Goal: Find specific page/section: Find specific page/section

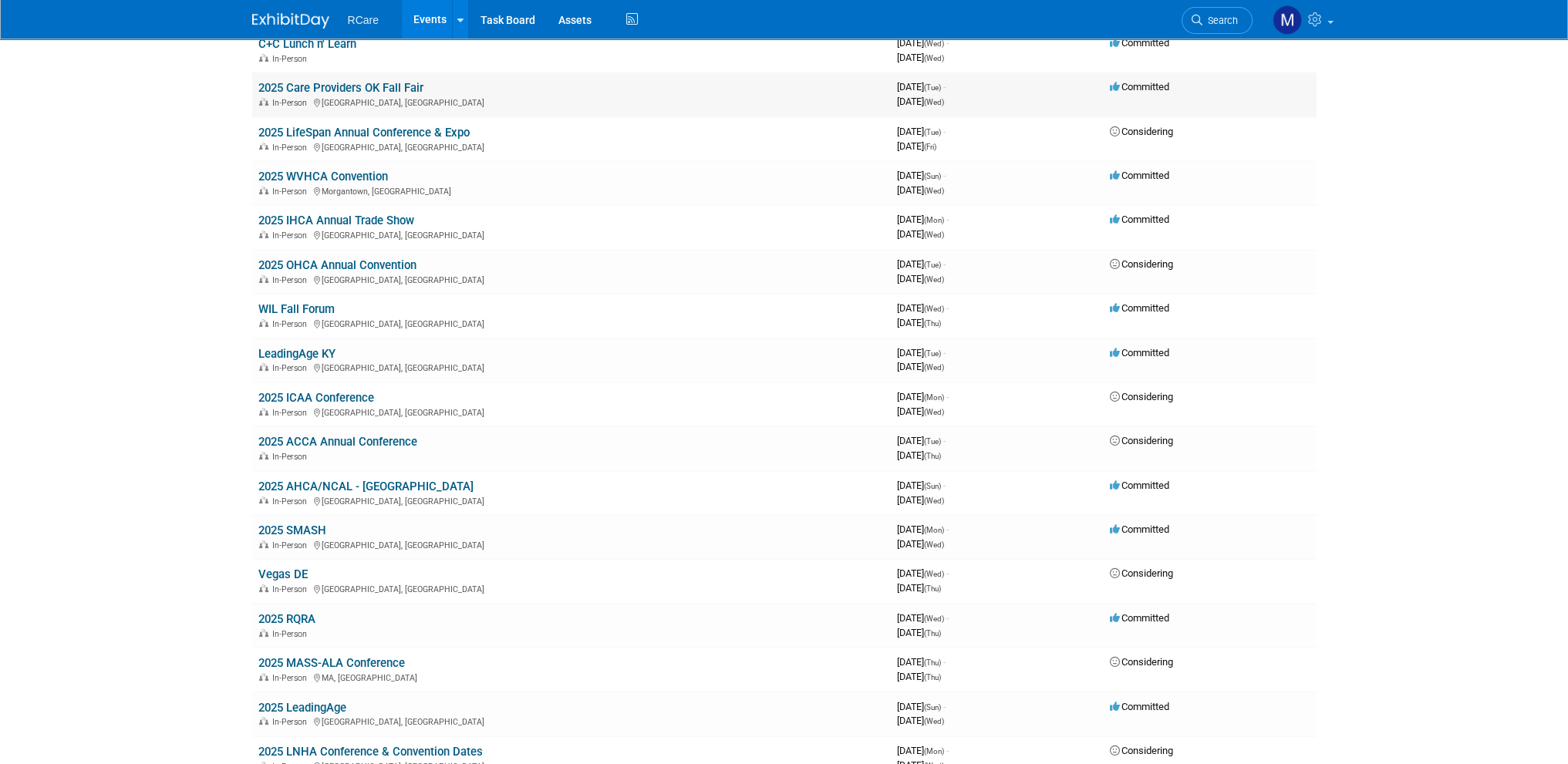
scroll to position [309, 0]
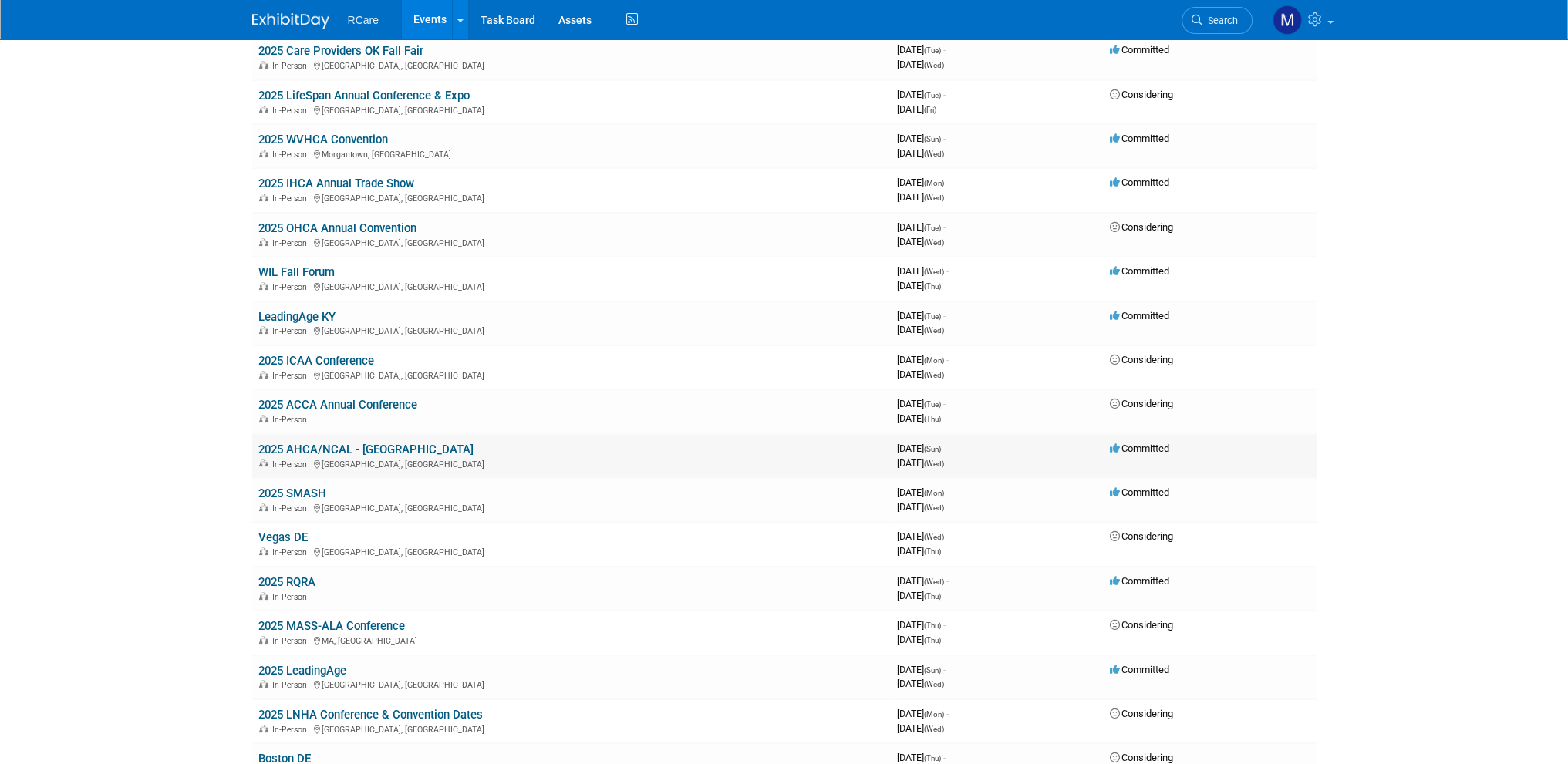
click at [371, 442] on link "2025 AHCA/NCAL - [GEOGRAPHIC_DATA]" at bounding box center [366, 449] width 215 height 14
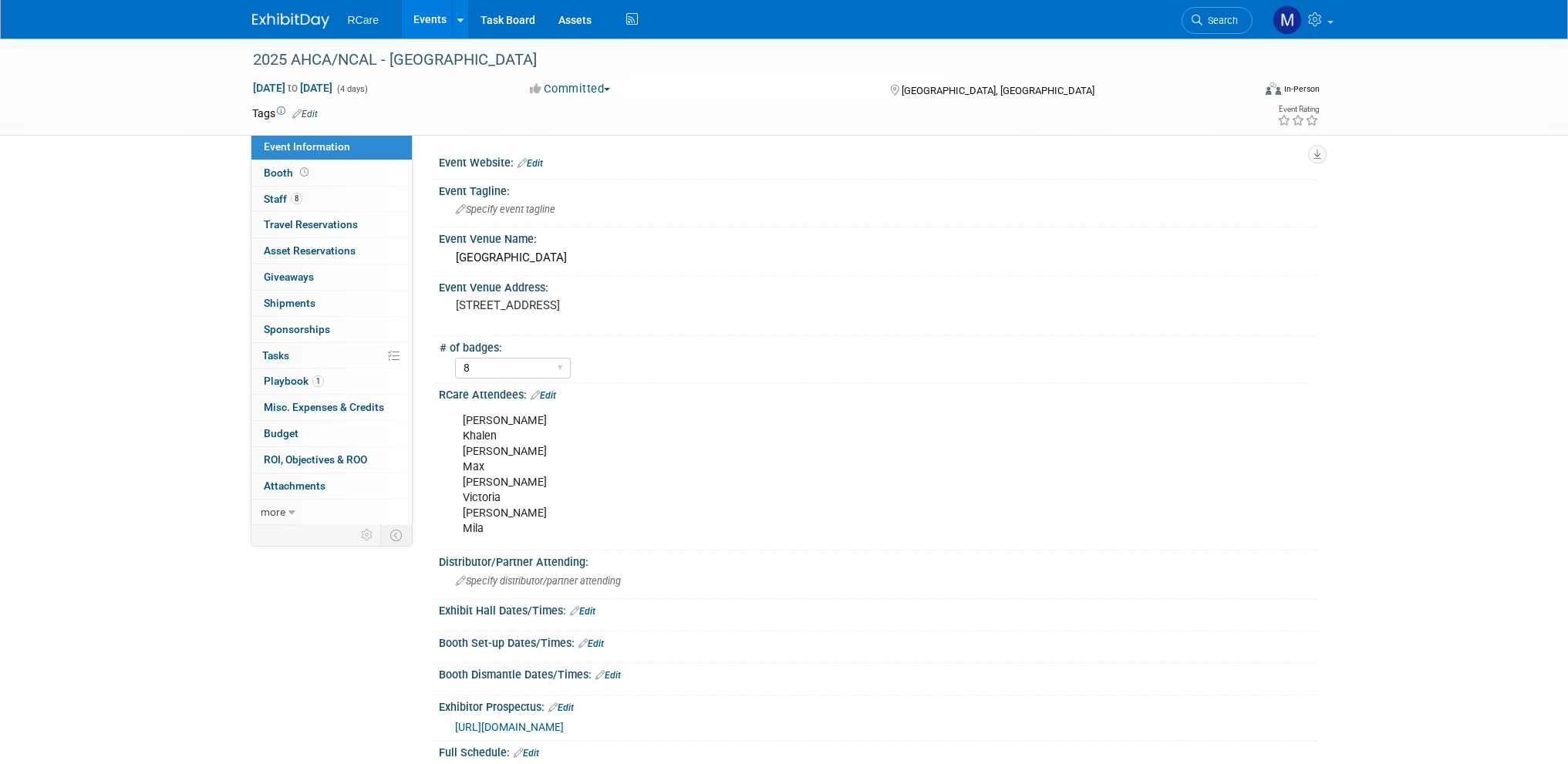
select select "8"
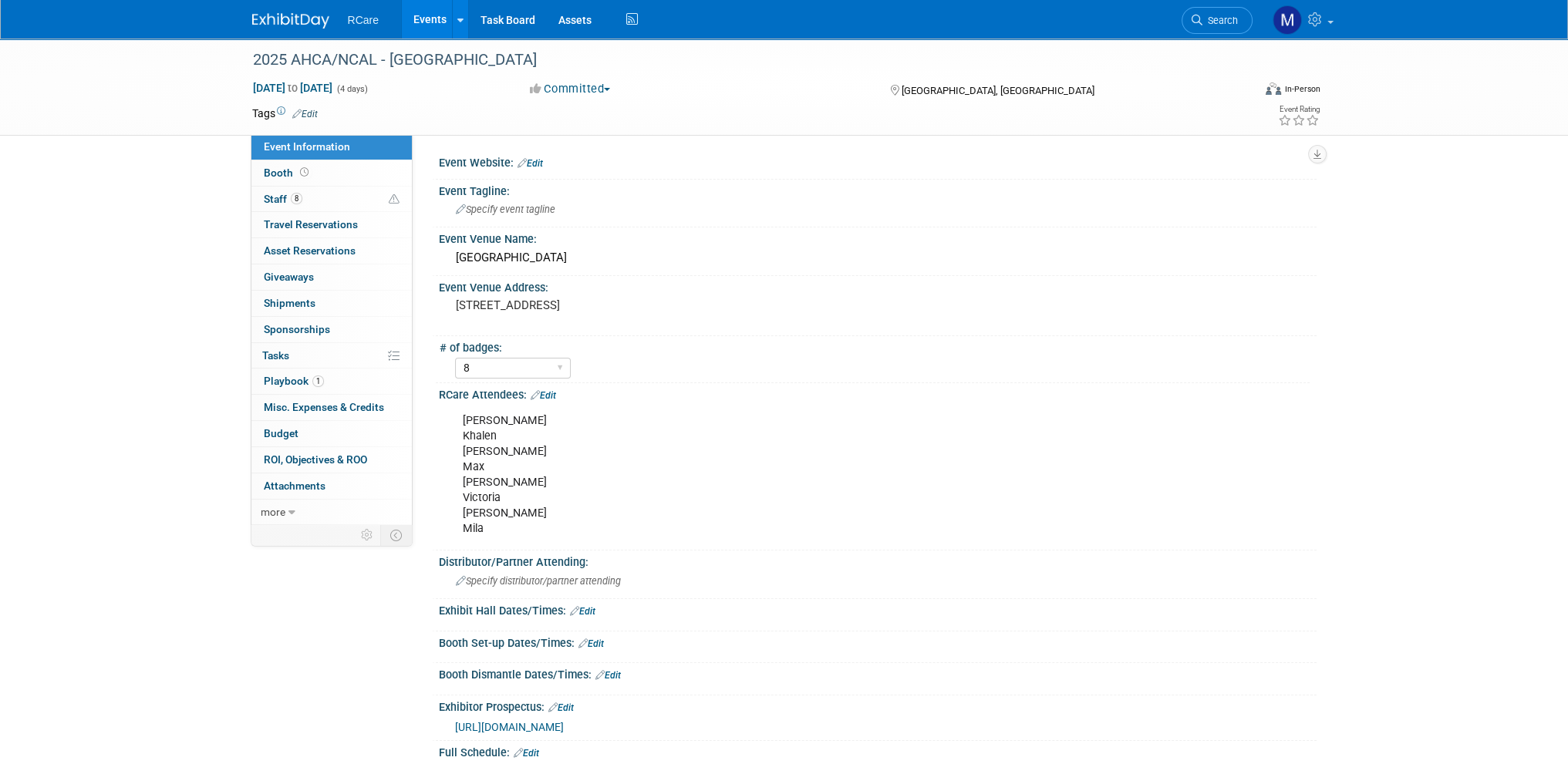
click at [447, 15] on link "Events" at bounding box center [430, 19] width 56 height 39
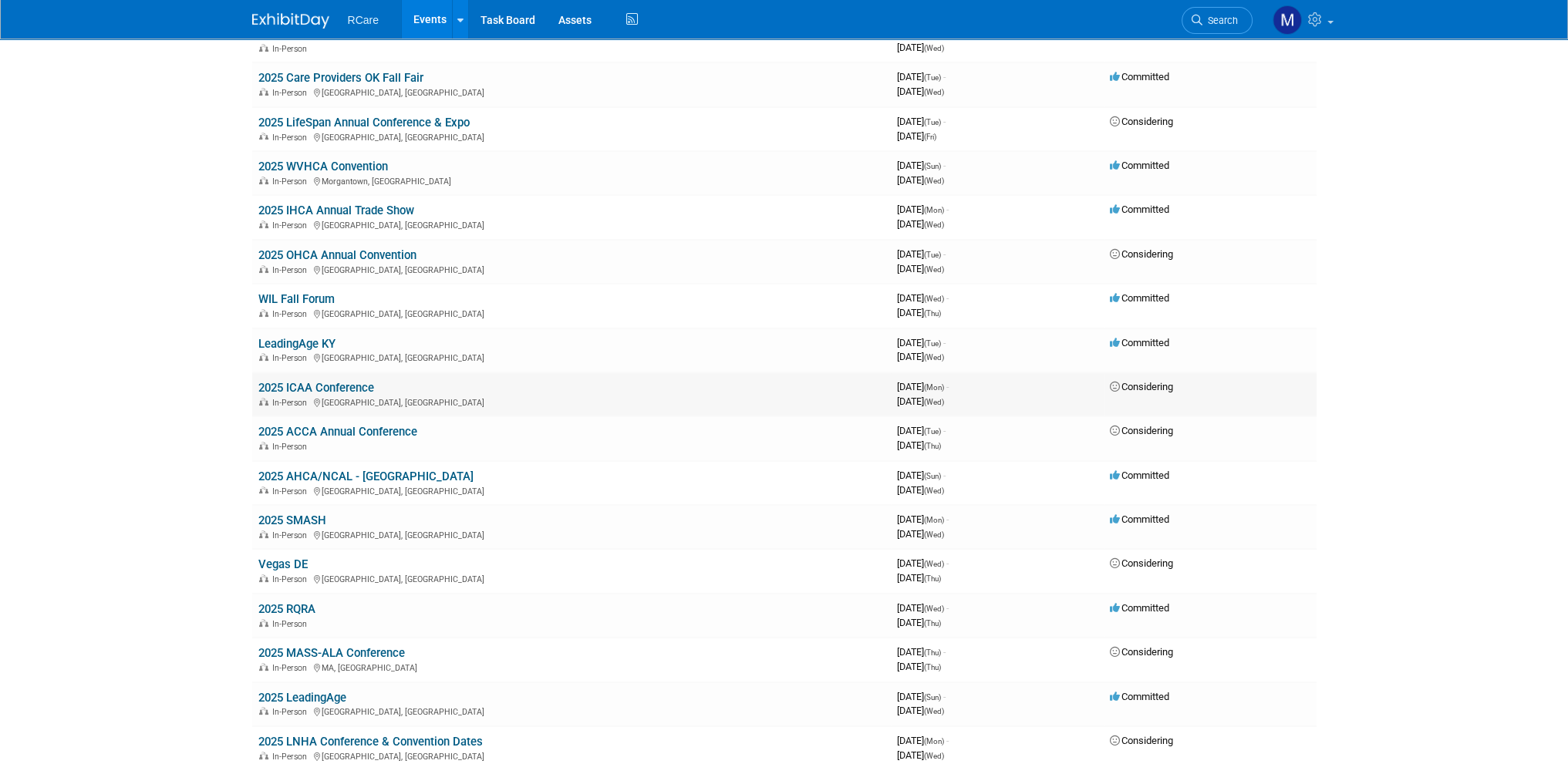
scroll to position [309, 0]
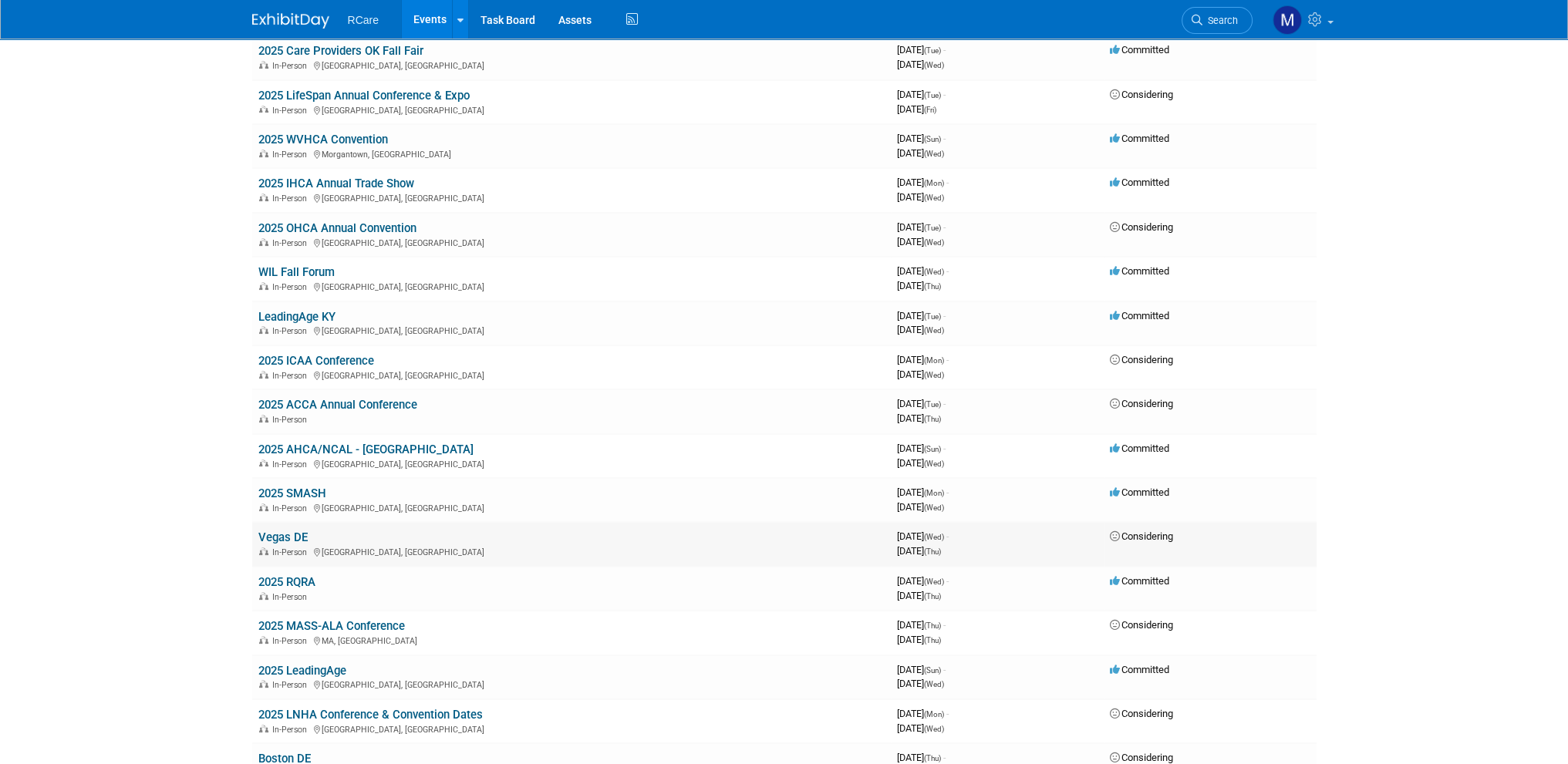
click at [293, 530] on link "Vegas DE" at bounding box center [283, 537] width 49 height 14
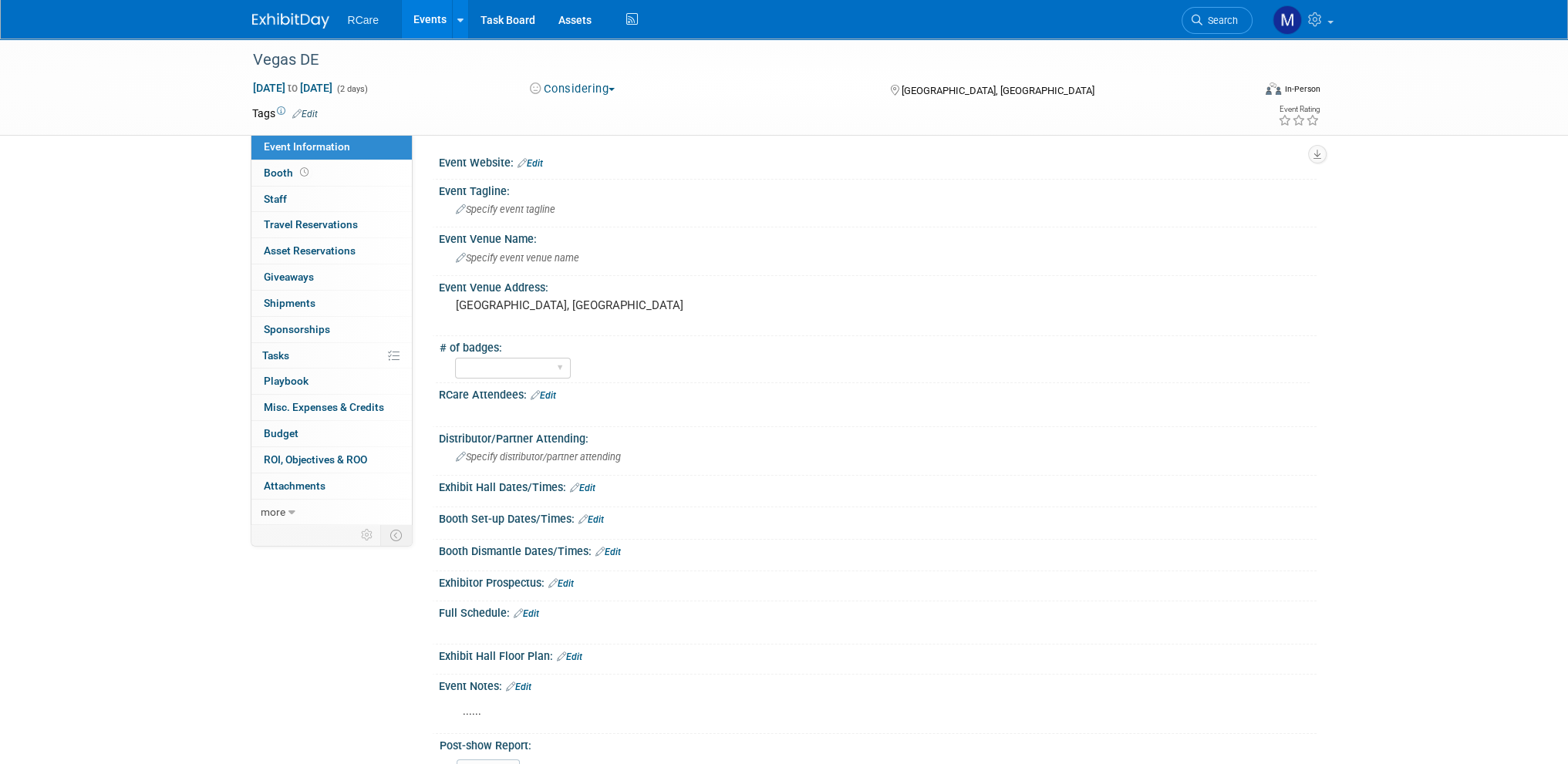
click at [1345, 434] on div "Vegas DE Oct 22, 2025 to Oct 23, 2025 (2 days) Oct 22, 2025 to Oct 23, 2025 Con…" at bounding box center [784, 431] width 1568 height 785
click at [429, 11] on link "Events" at bounding box center [430, 19] width 56 height 39
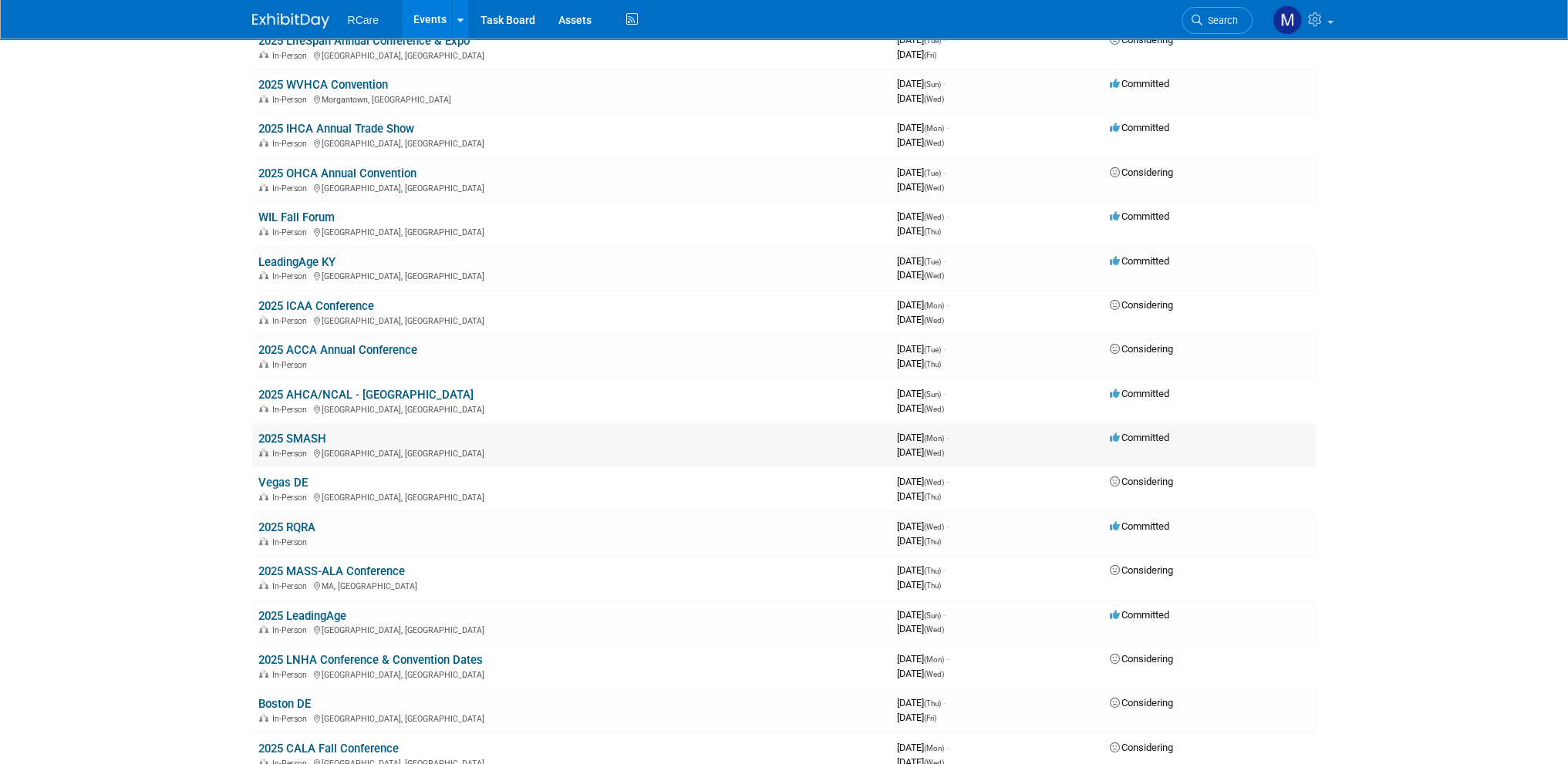
scroll to position [386, 0]
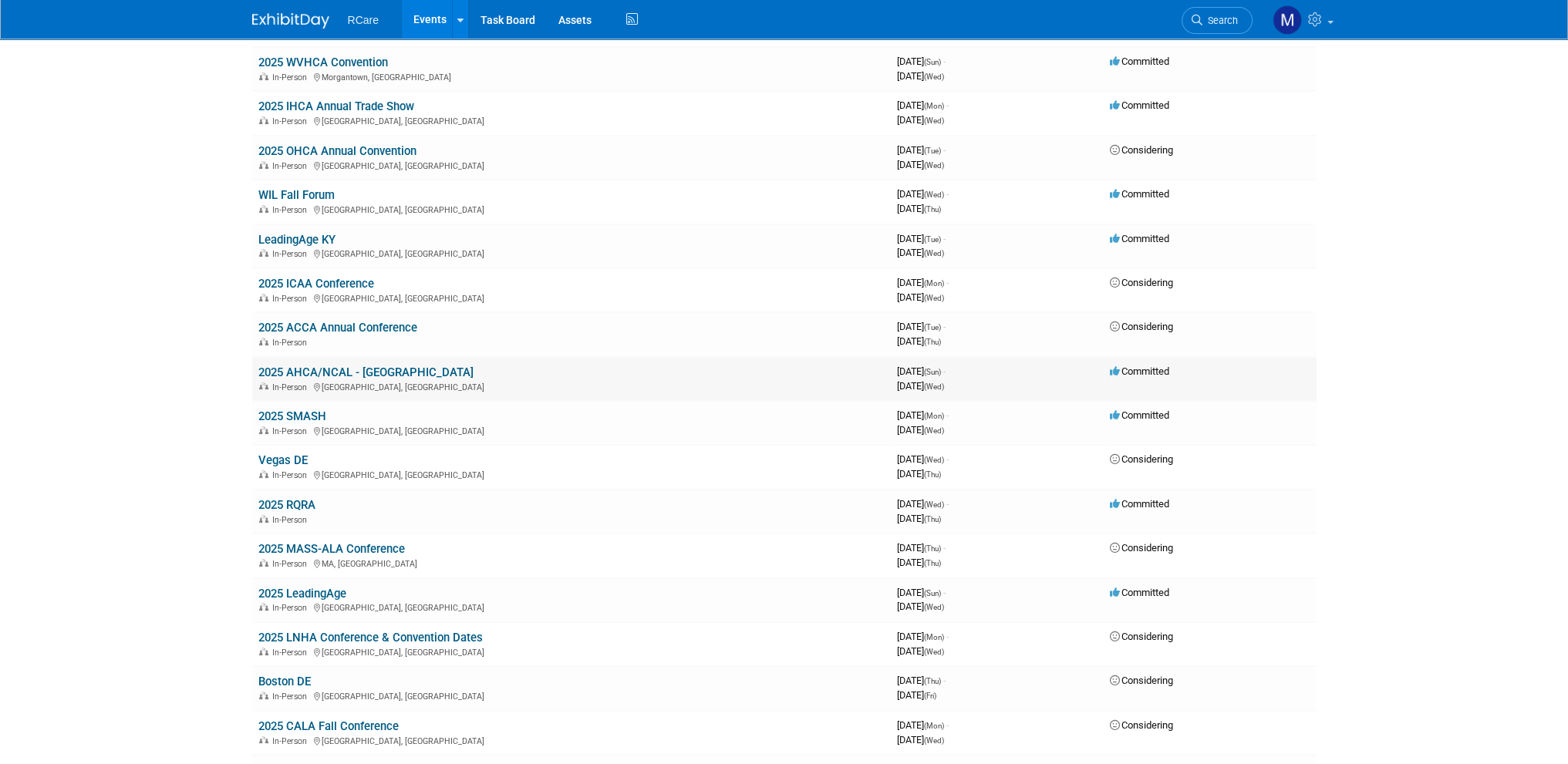
click at [350, 372] on link "2025 AHCA/NCAL - [GEOGRAPHIC_DATA]" at bounding box center [366, 372] width 215 height 14
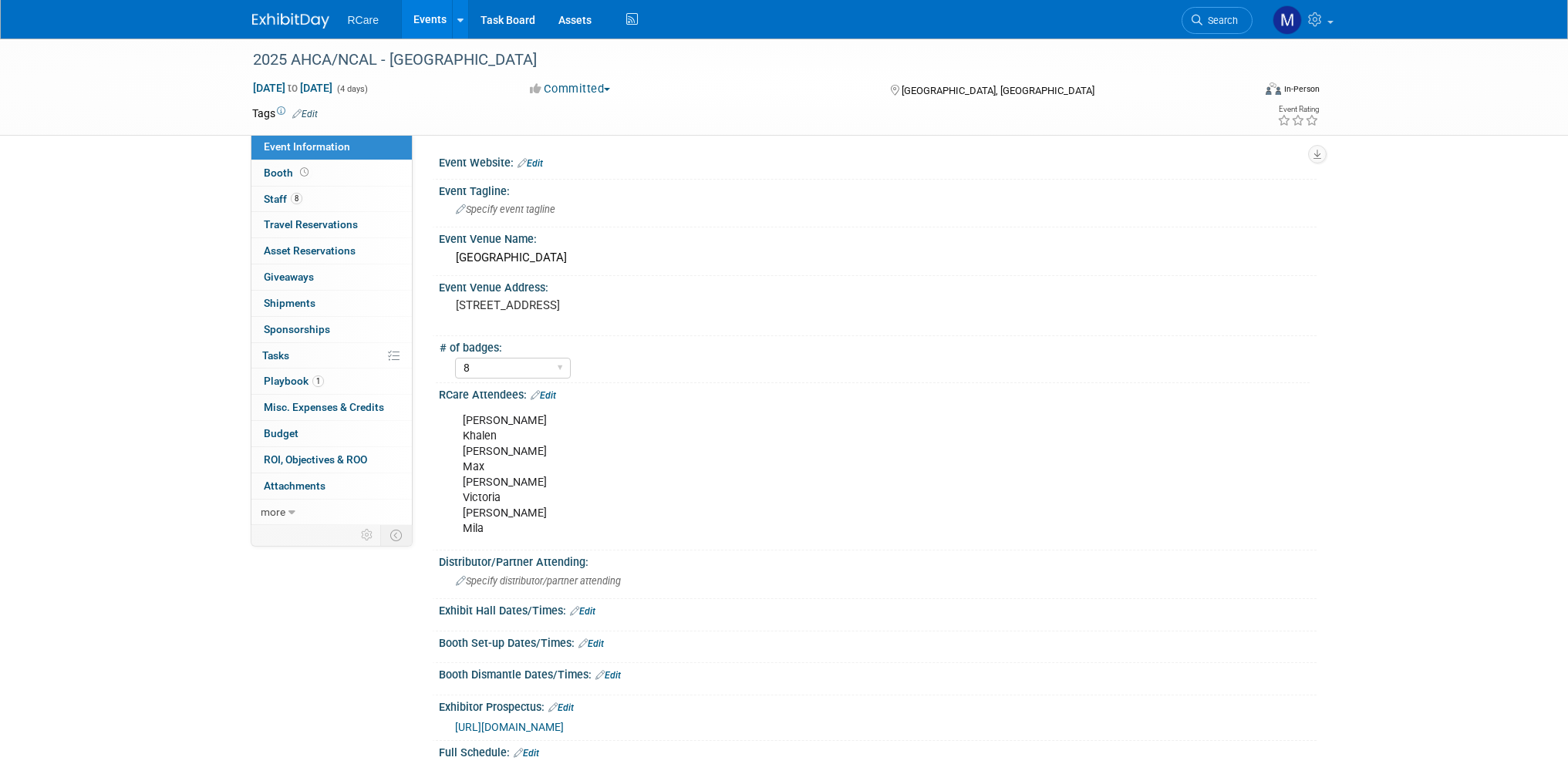
select select "8"
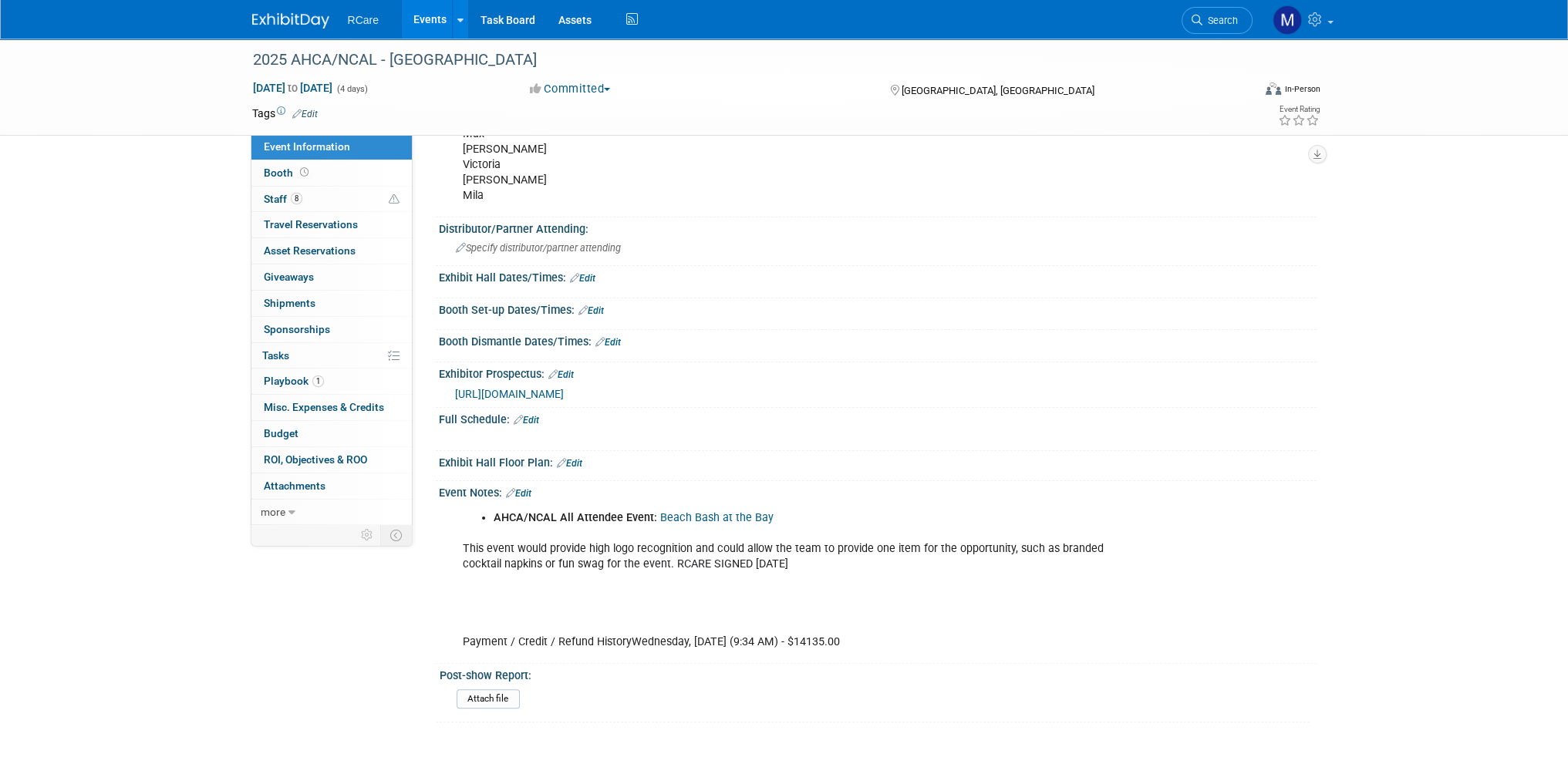
scroll to position [467, 0]
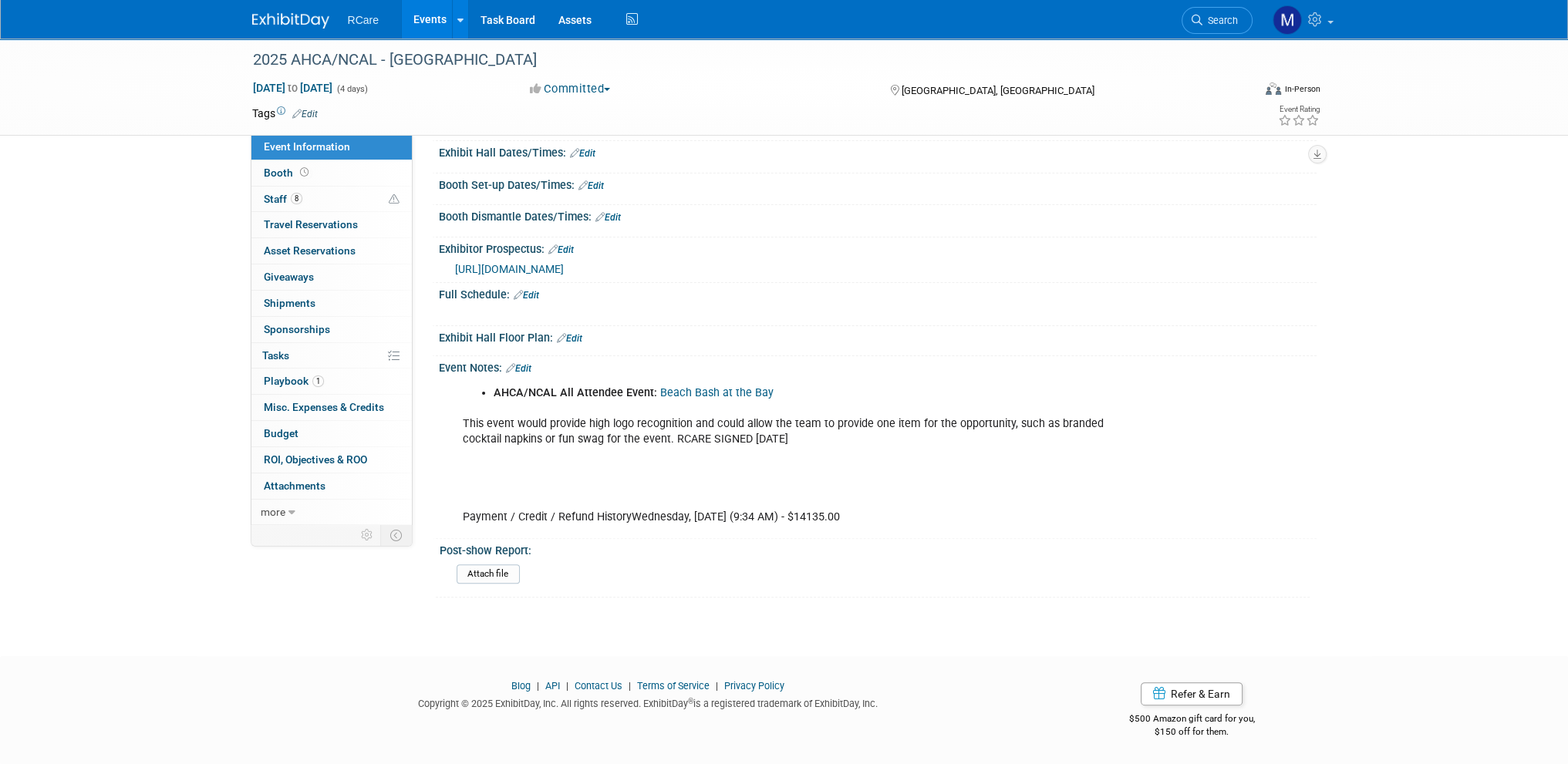
click at [528, 367] on link "Edit" at bounding box center [519, 368] width 26 height 10
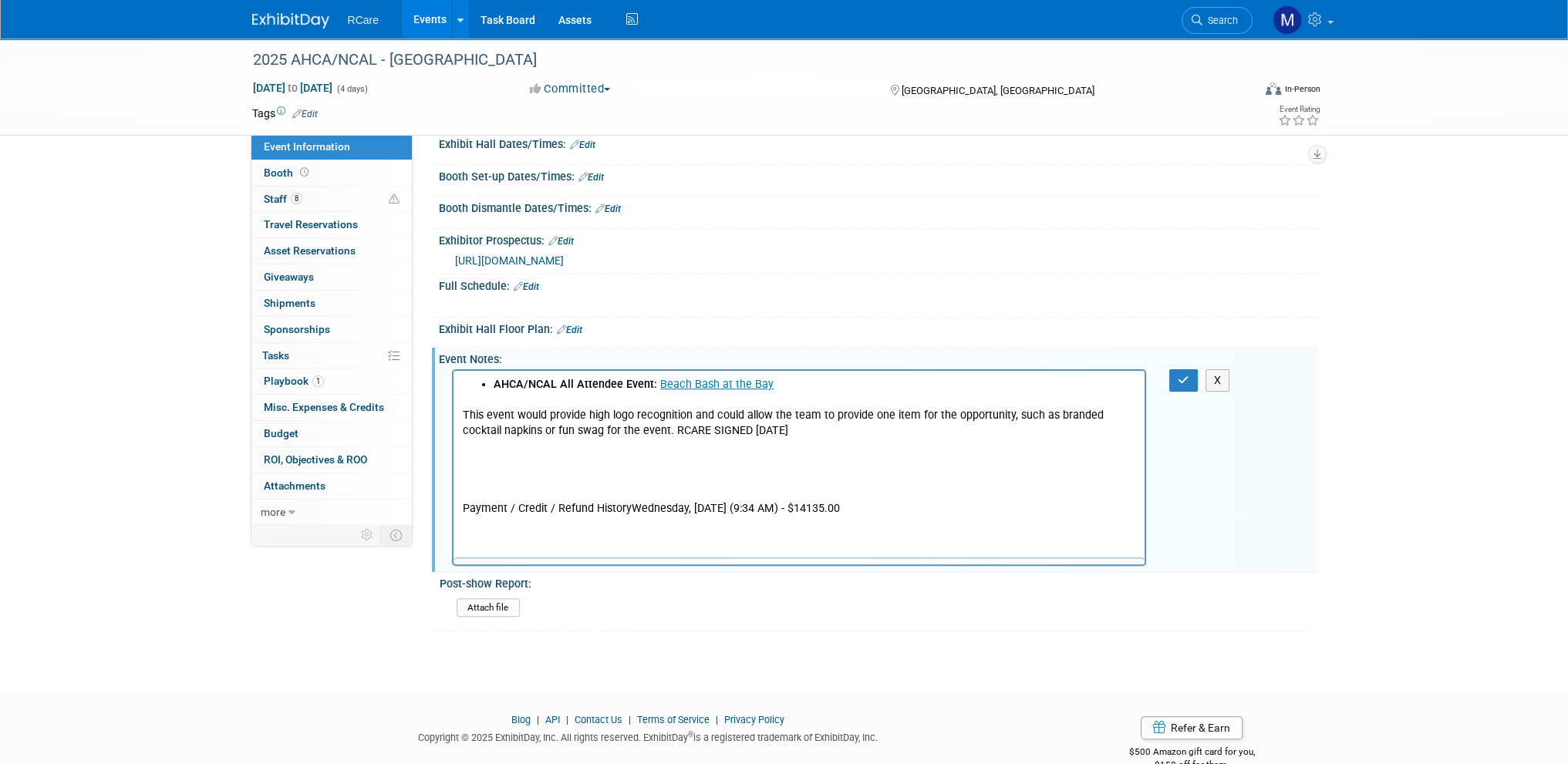
scroll to position [0, 0]
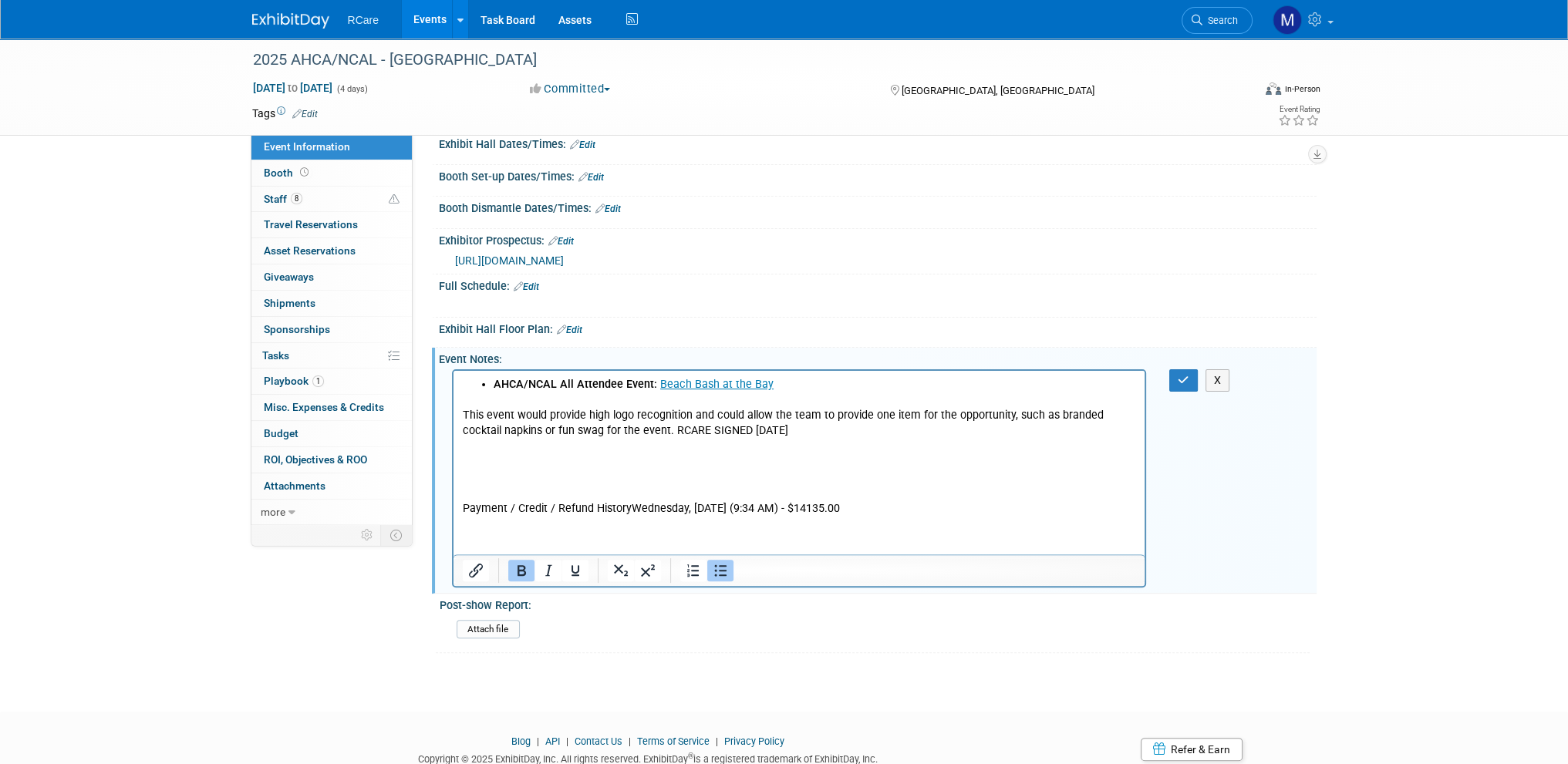
click at [852, 463] on p "This event would provide high logo recognition and could allow the team to prov…" at bounding box center [799, 455] width 674 height 124
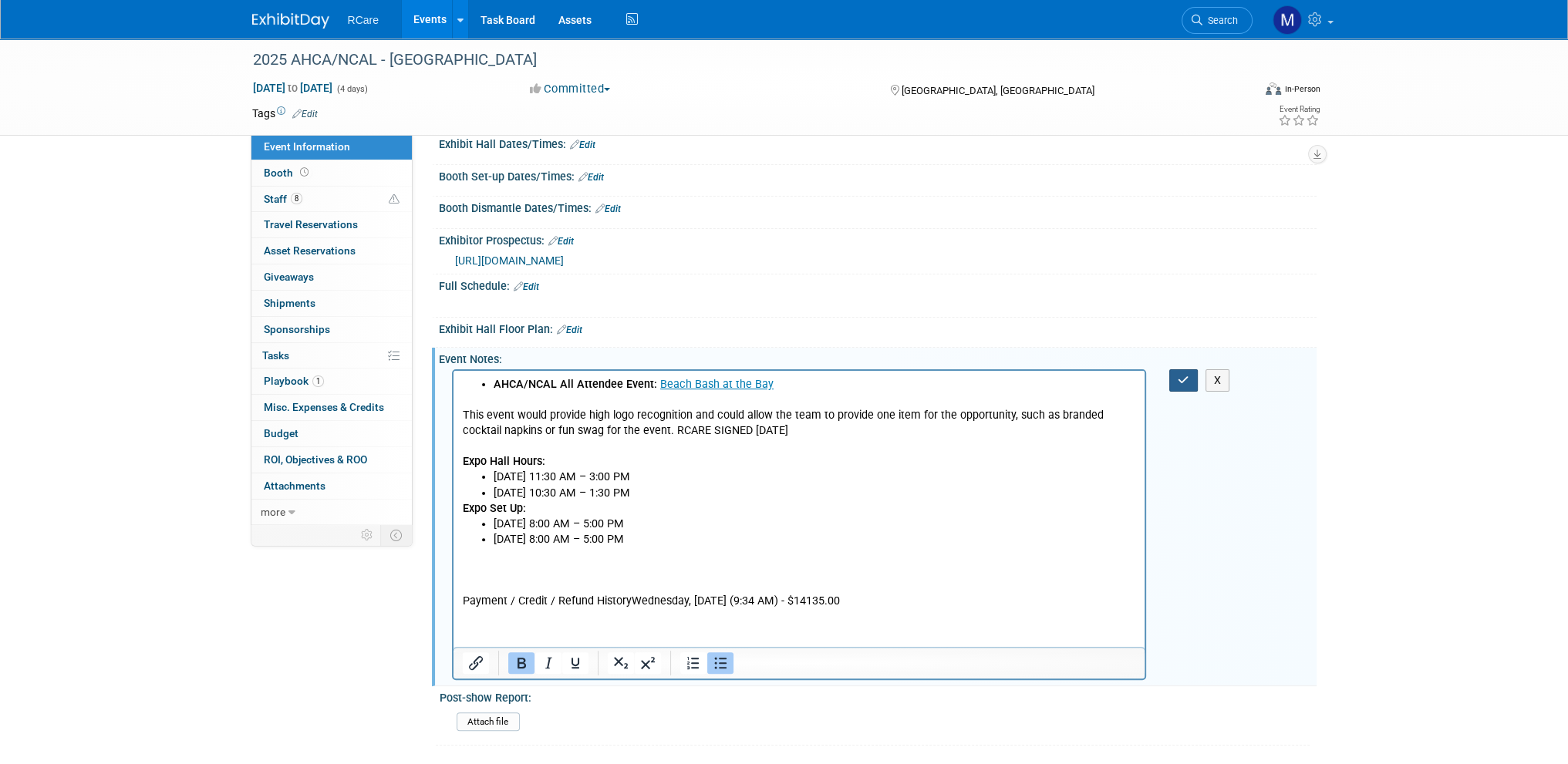
click at [1188, 386] on icon "button" at bounding box center [1183, 380] width 11 height 10
